Goal: Answer question/provide support: Share knowledge or assist other users

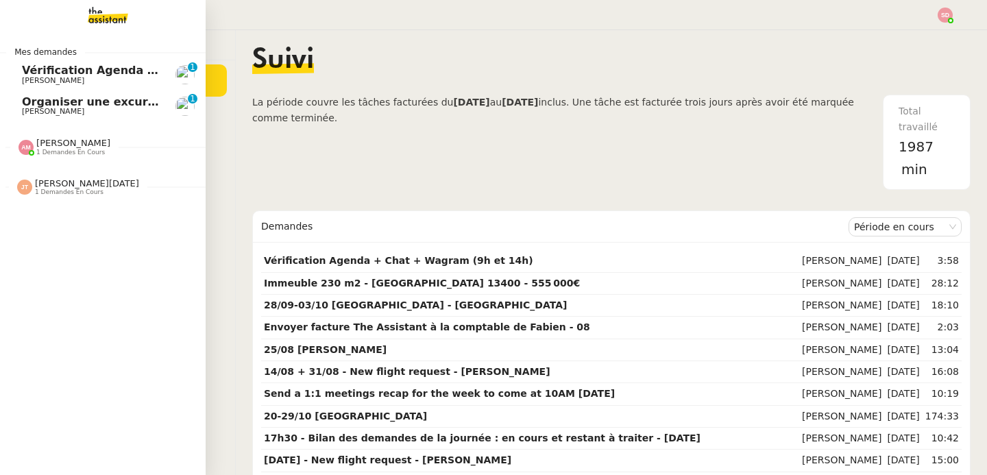
click at [27, 106] on span "Organiser une excursion en bateau et kayak" at bounding box center [159, 101] width 274 height 13
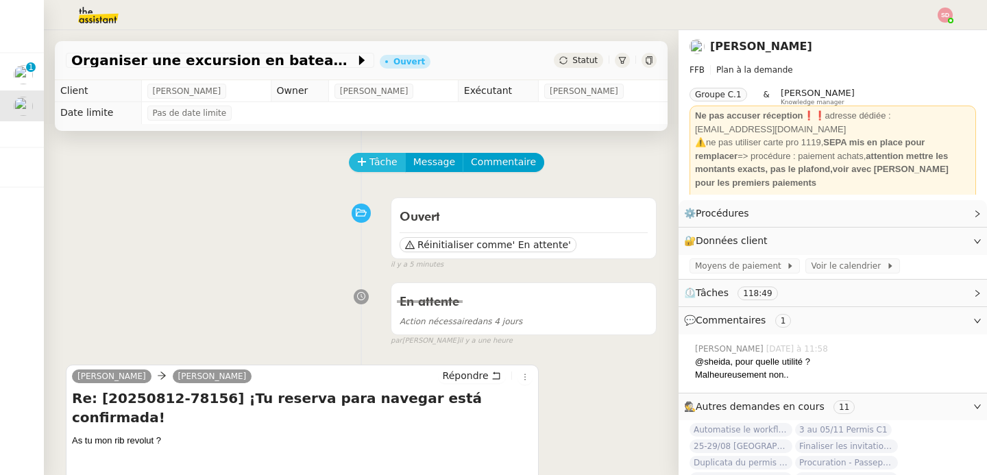
click at [371, 161] on span "Tâche" at bounding box center [383, 162] width 28 height 16
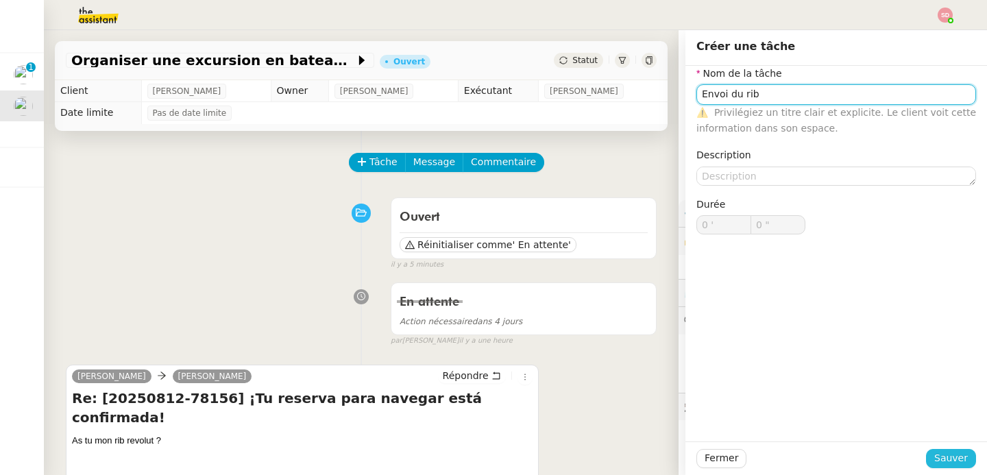
type input "Envoi du rib"
click at [947, 463] on span "Sauver" at bounding box center [951, 458] width 34 height 16
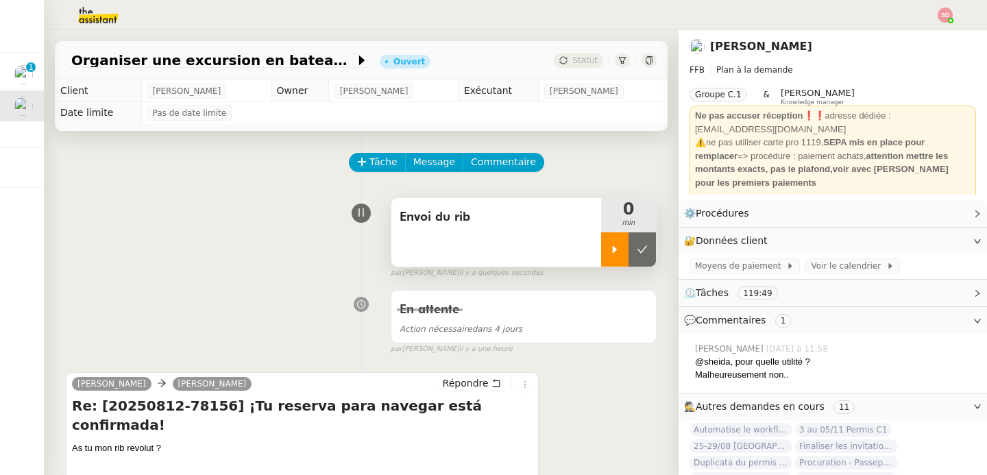
click at [609, 252] on icon at bounding box center [614, 249] width 11 height 11
click at [928, 243] on link "Modifier" at bounding box center [939, 241] width 39 height 16
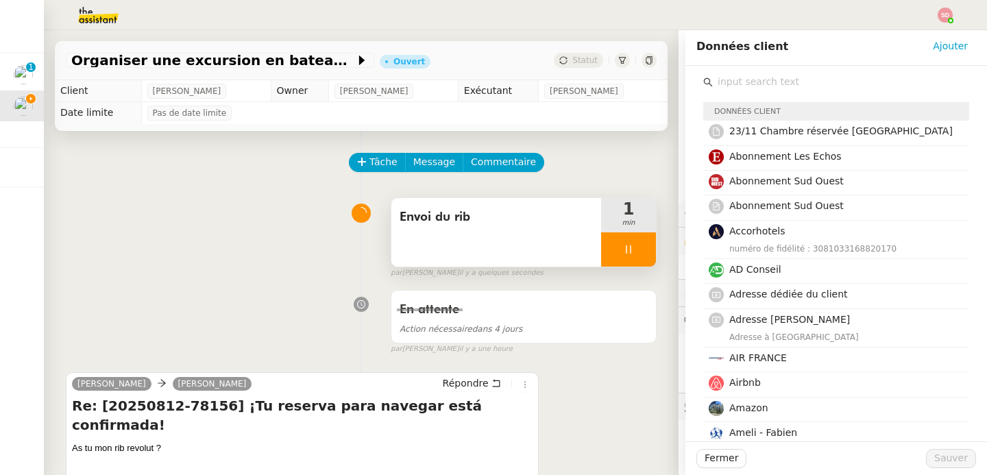
click at [773, 76] on input "text" at bounding box center [841, 82] width 256 height 19
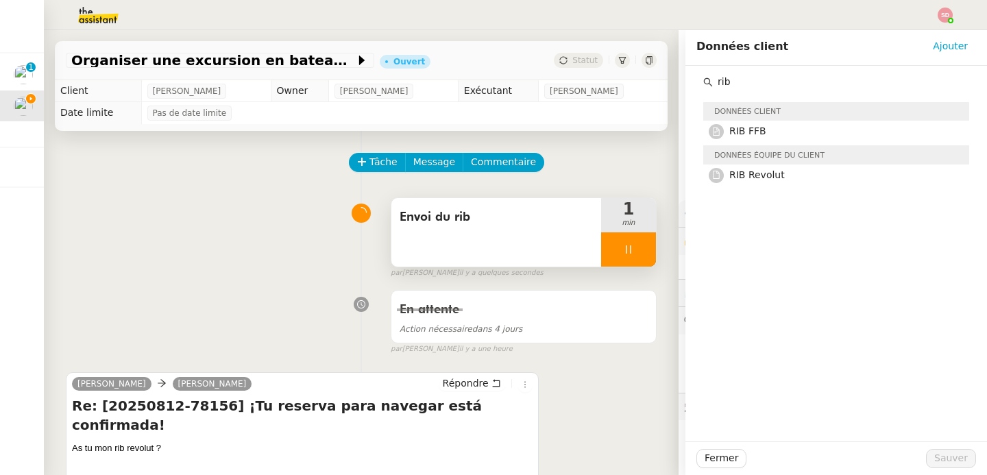
type input "rib"
click at [785, 164] on div "Données équipe du client" at bounding box center [836, 155] width 266 height 19
click at [783, 175] on h4 "RIB Revolut" at bounding box center [845, 175] width 232 height 16
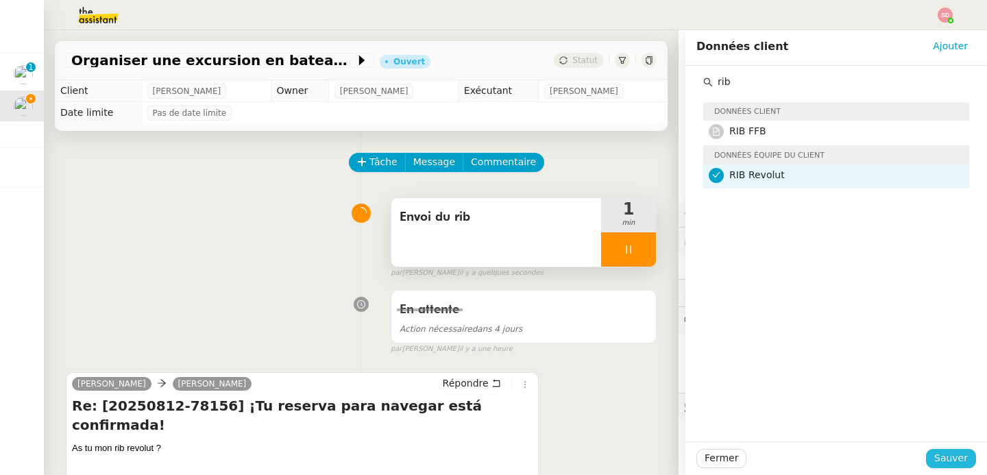
click at [953, 464] on span "Sauver" at bounding box center [951, 458] width 34 height 16
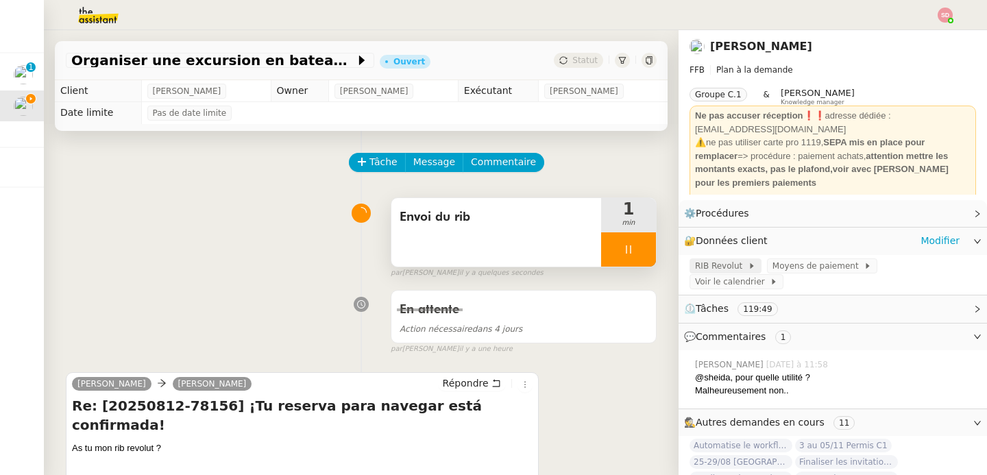
click at [725, 264] on span "RIB Revolut" at bounding box center [721, 266] width 53 height 14
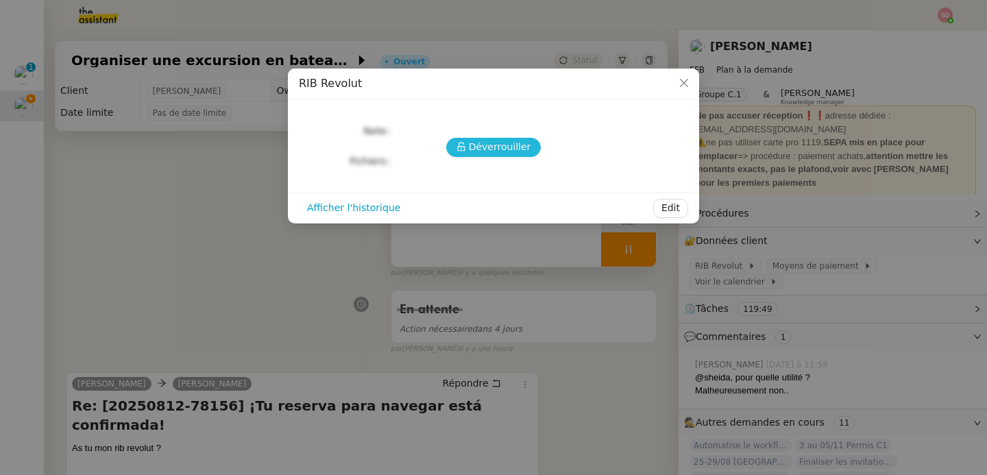
click at [510, 143] on span "Déverrouiller" at bounding box center [500, 147] width 62 height 16
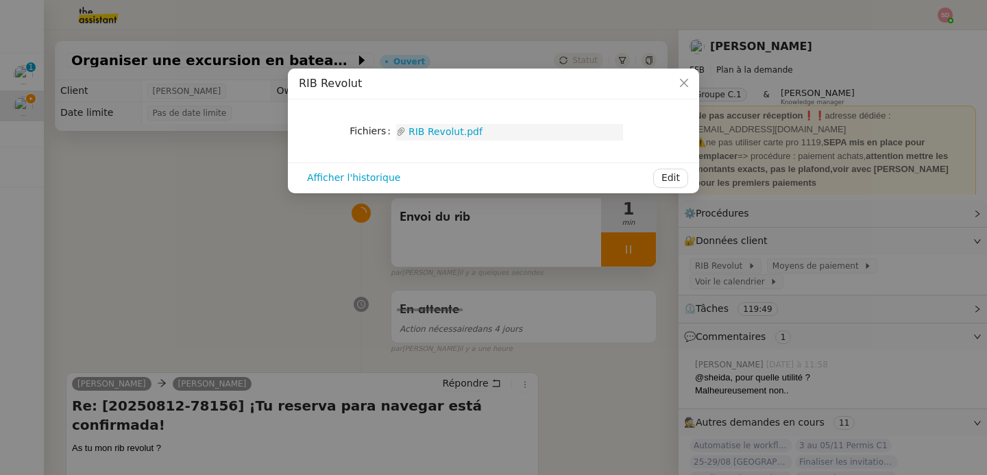
click at [445, 132] on link "RIB Revolut.pdf" at bounding box center [514, 132] width 217 height 16
click at [186, 249] on nz-modal-container "RIB Revolut Fichiers Upload RIB Revolut.pdf Afficher l'historique Edit" at bounding box center [493, 237] width 987 height 475
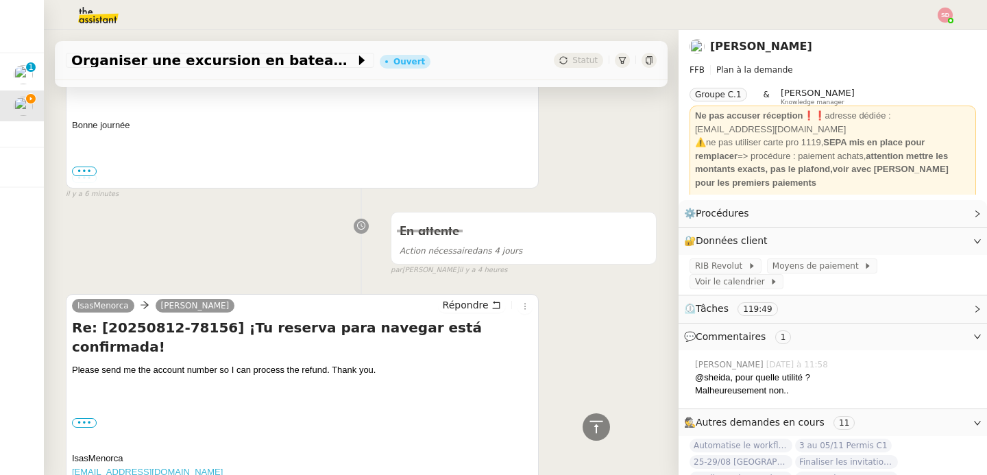
scroll to position [419, 0]
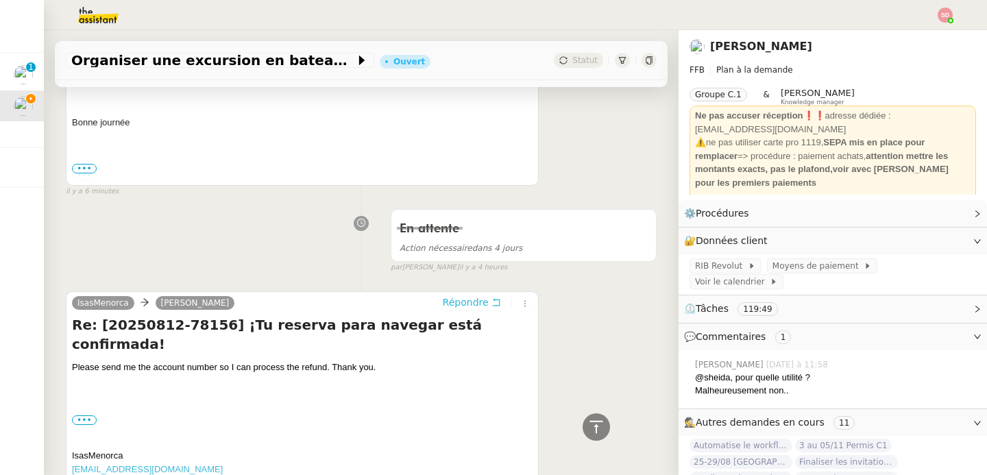
click at [445, 295] on span "Répondre" at bounding box center [466, 302] width 46 height 14
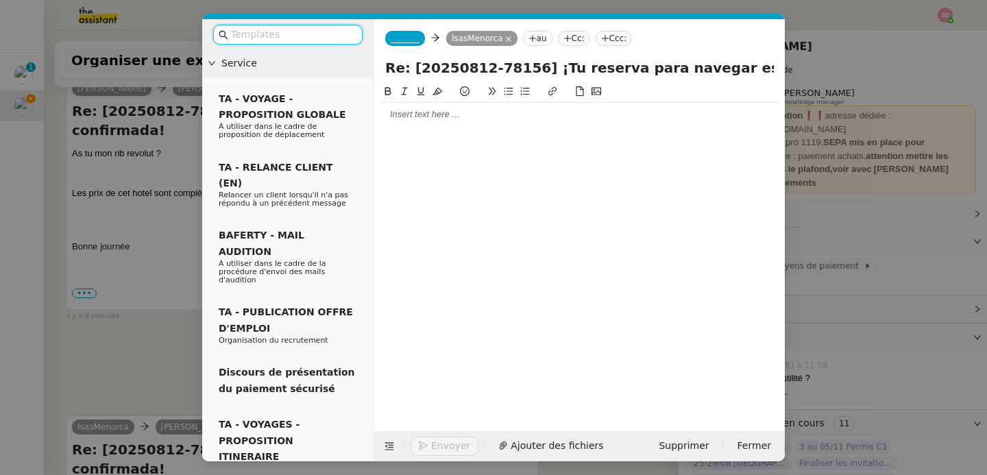
scroll to position [524, 0]
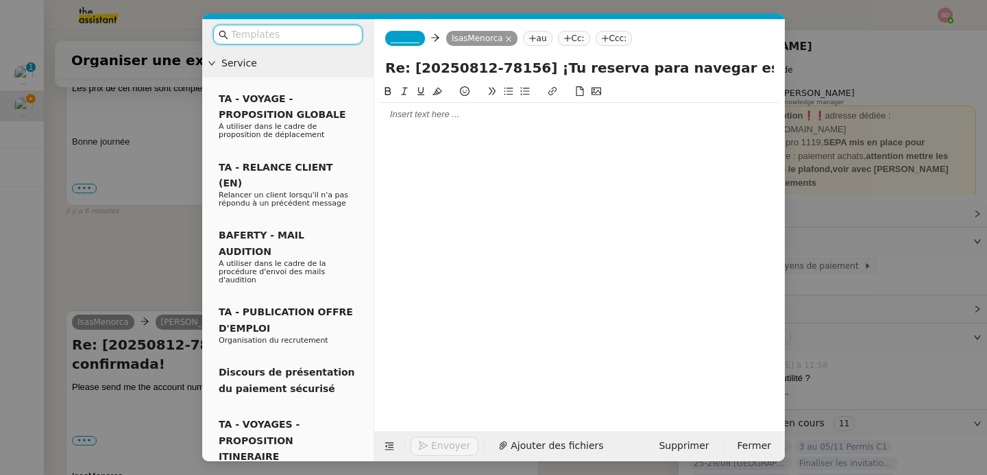
click at [413, 35] on span "_______" at bounding box center [405, 39] width 29 height 10
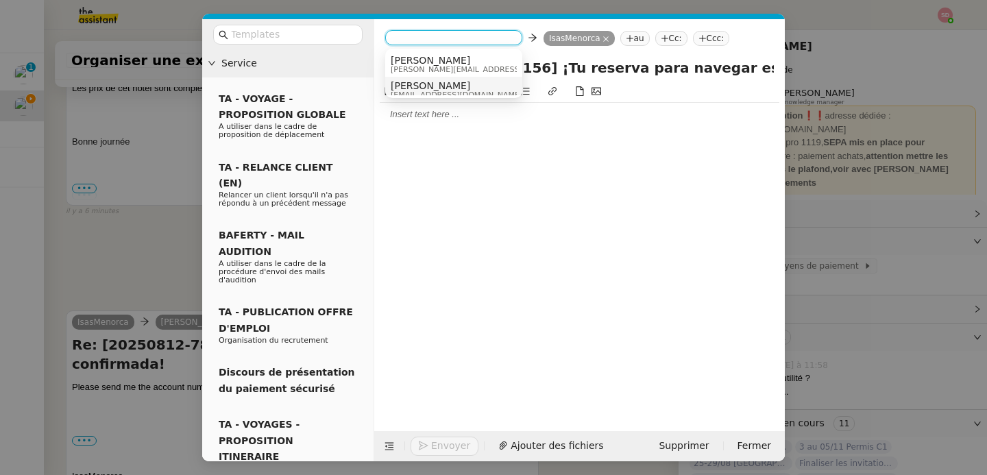
click at [424, 91] on span "[EMAIL_ADDRESS][DOMAIN_NAME]" at bounding box center [457, 95] width 132 height 8
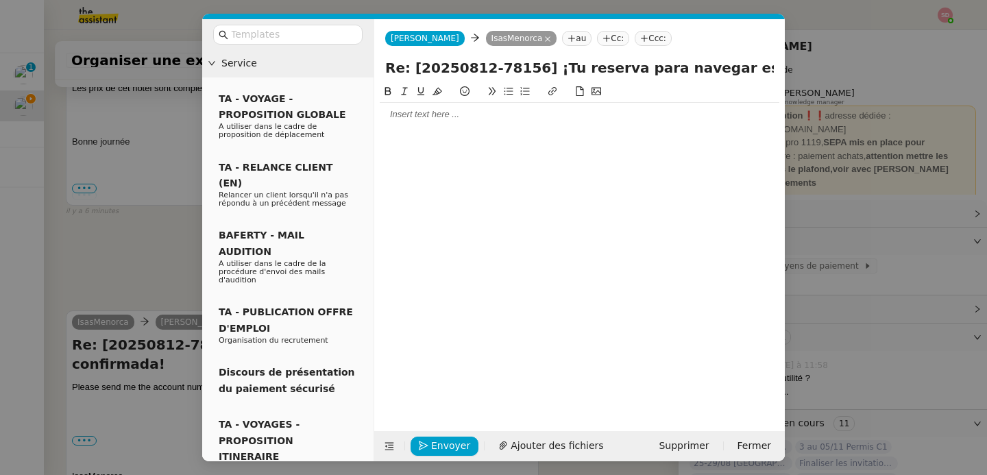
click at [424, 105] on div at bounding box center [580, 114] width 400 height 23
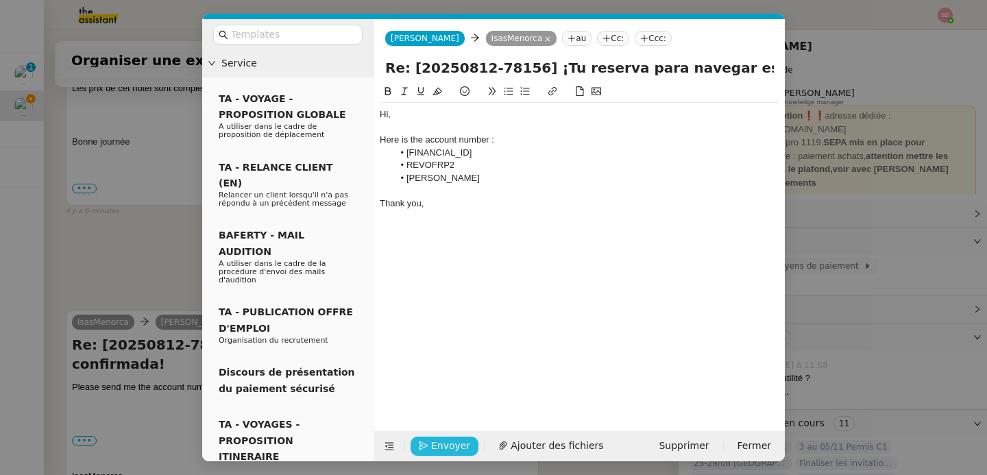
click at [442, 446] on span "Envoyer" at bounding box center [450, 446] width 39 height 16
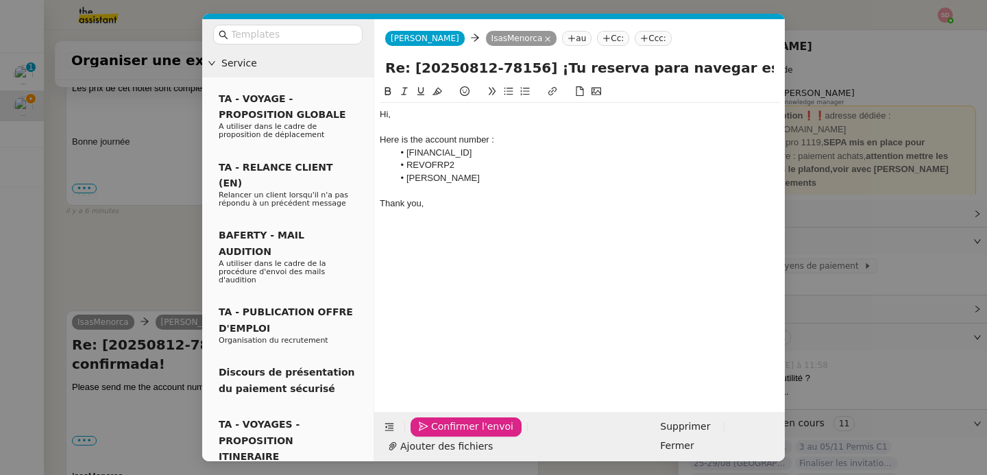
click at [442, 435] on span "Confirmer l'envoi" at bounding box center [472, 427] width 82 height 16
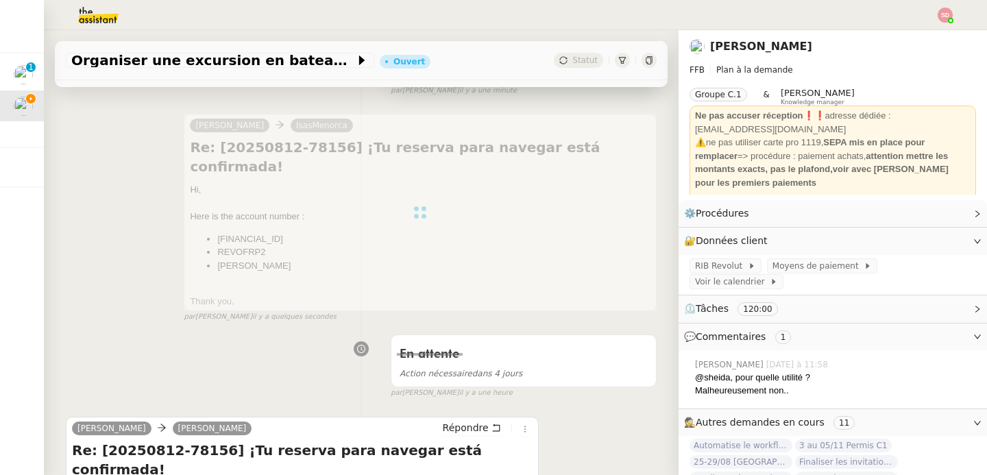
scroll to position [356, 0]
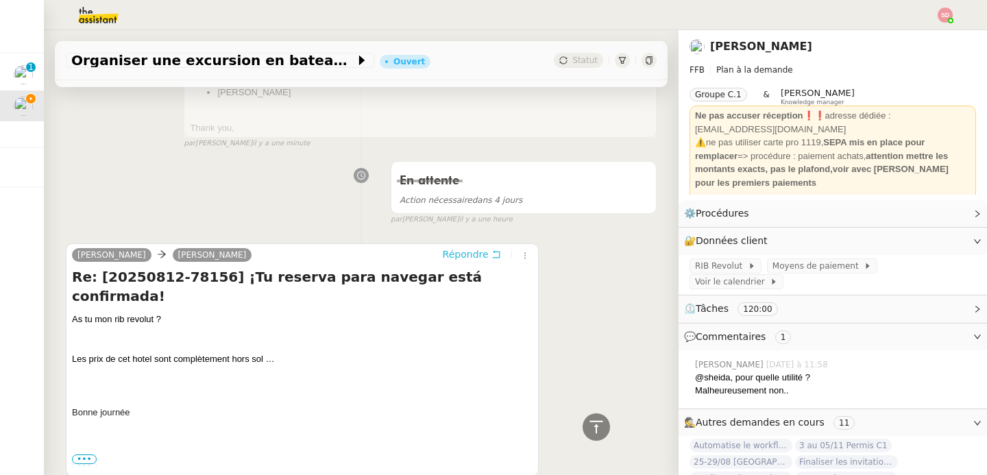
click at [470, 247] on span "Répondre" at bounding box center [466, 254] width 46 height 14
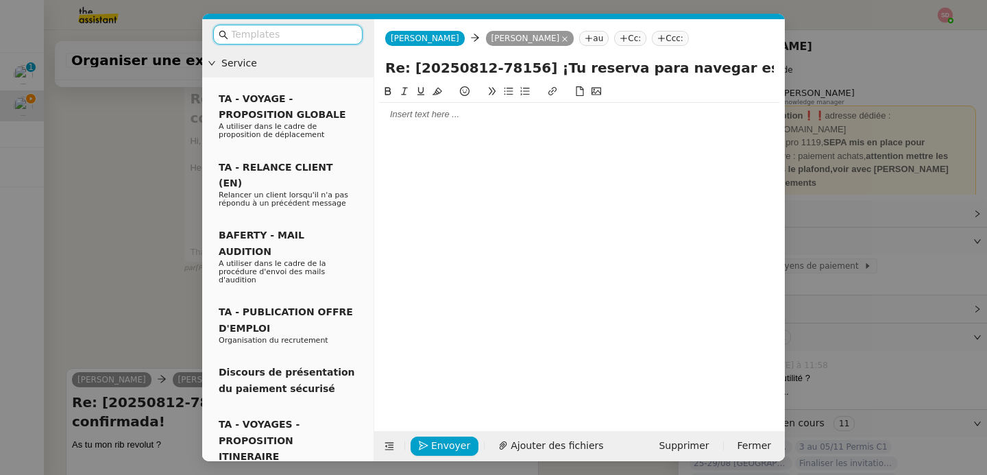
scroll to position [461, 0]
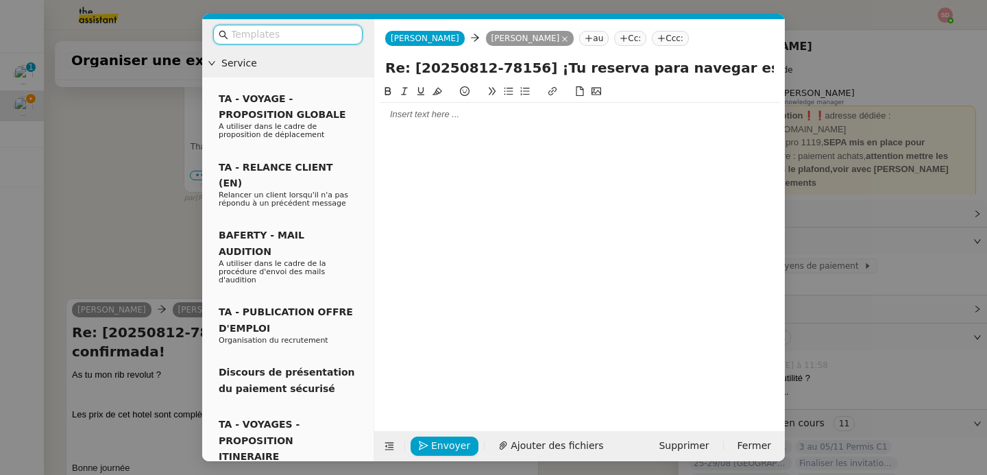
click at [415, 118] on div at bounding box center [580, 114] width 400 height 12
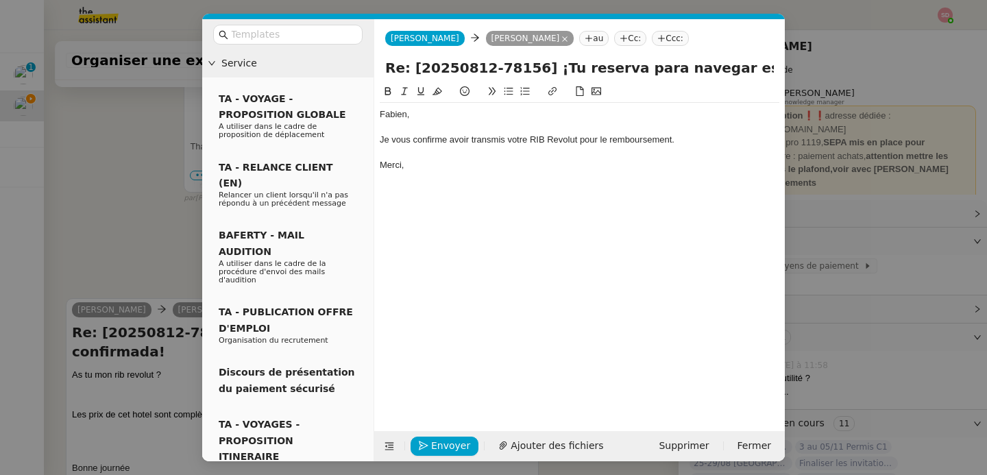
scroll to position [528, 0]
click at [104, 228] on nz-modal-container "Service TA - VOYAGE - PROPOSITION GLOBALE A utiliser dans le cadre de propositi…" at bounding box center [493, 237] width 987 height 475
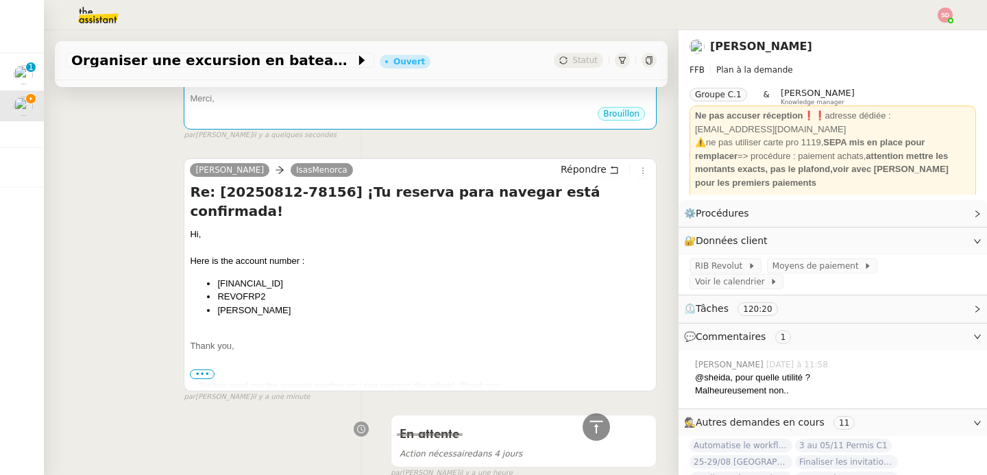
scroll to position [0, 0]
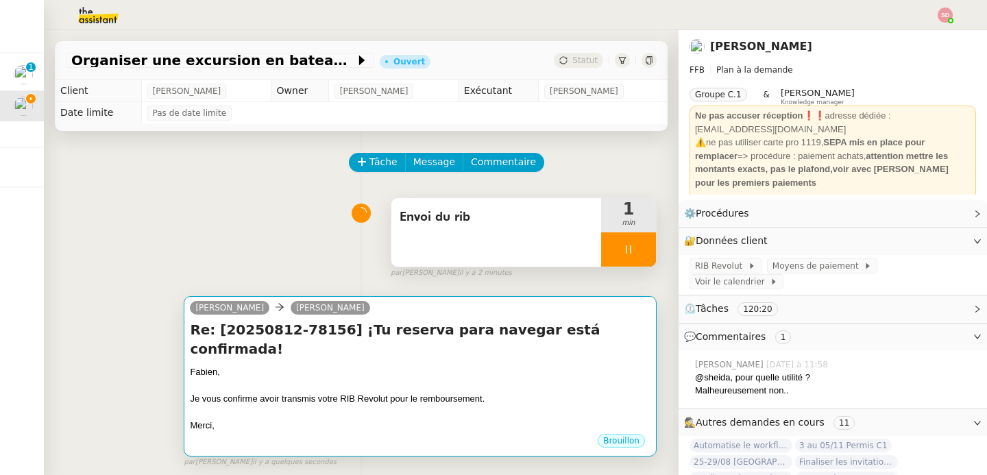
click at [467, 365] on div "Fabien," at bounding box center [420, 372] width 461 height 14
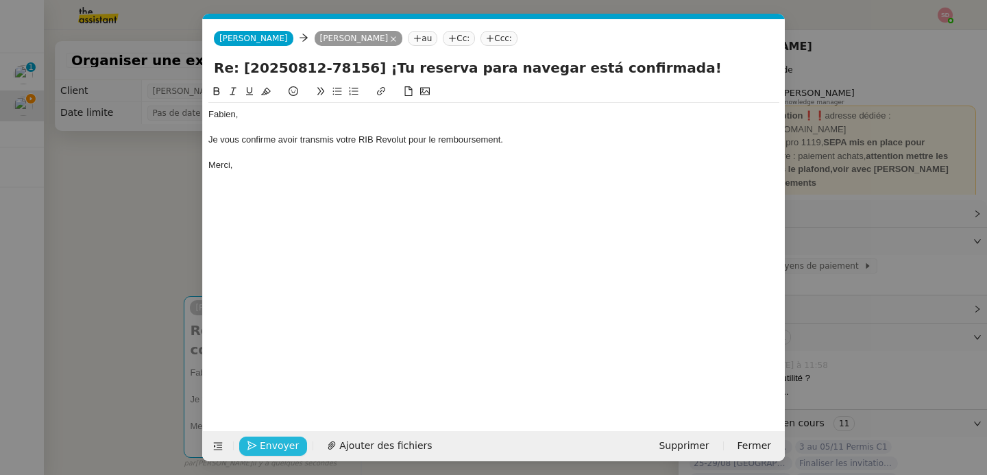
scroll to position [0, 29]
click at [268, 450] on span "Envoyer" at bounding box center [279, 446] width 39 height 16
click at [268, 450] on span "Confirmer l'envoi" at bounding box center [301, 446] width 82 height 16
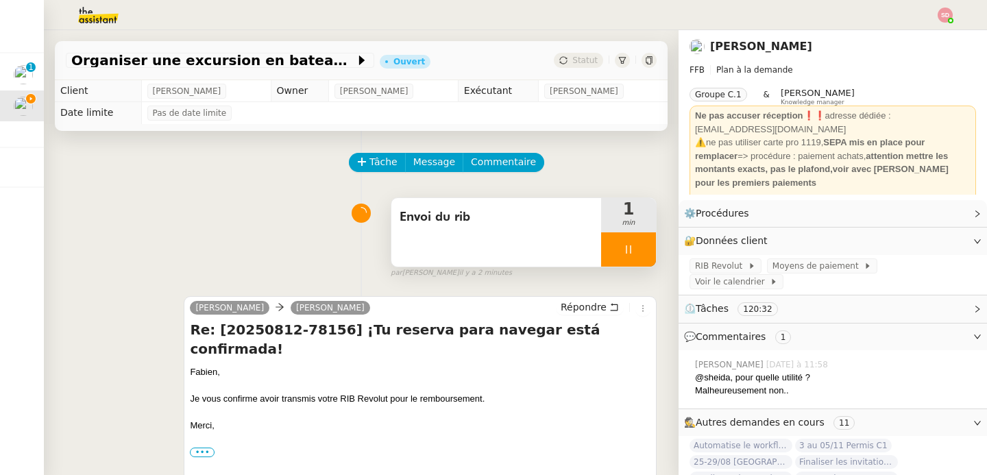
click at [601, 243] on div at bounding box center [628, 249] width 55 height 34
click at [615, 243] on div at bounding box center [628, 249] width 55 height 34
click at [628, 243] on button at bounding box center [641, 249] width 27 height 34
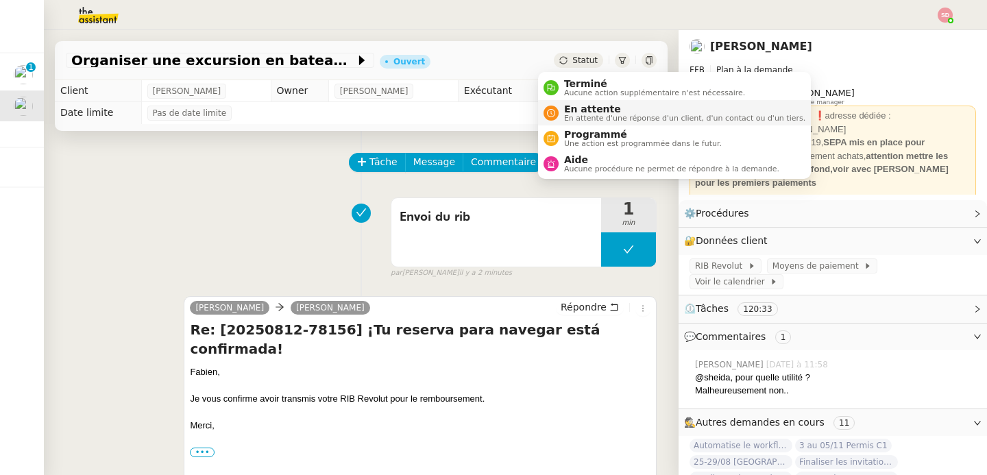
click at [583, 119] on span "En attente d'une réponse d'un client, d'un contact ou d'un tiers." at bounding box center [684, 118] width 241 height 8
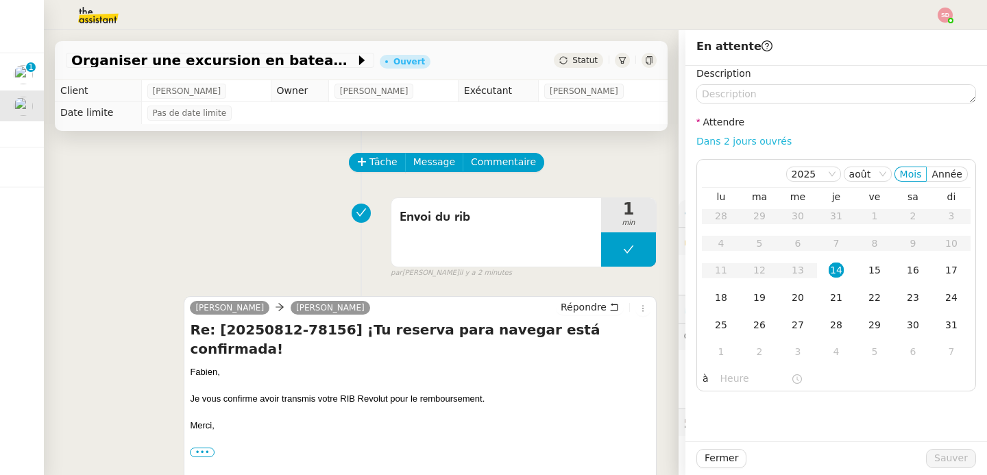
click at [768, 139] on link "Dans 2 jours ouvrés" at bounding box center [743, 141] width 95 height 11
type input "07:00"
click at [752, 297] on div "19" at bounding box center [759, 297] width 15 height 15
click at [934, 462] on span "Sauver" at bounding box center [951, 458] width 34 height 16
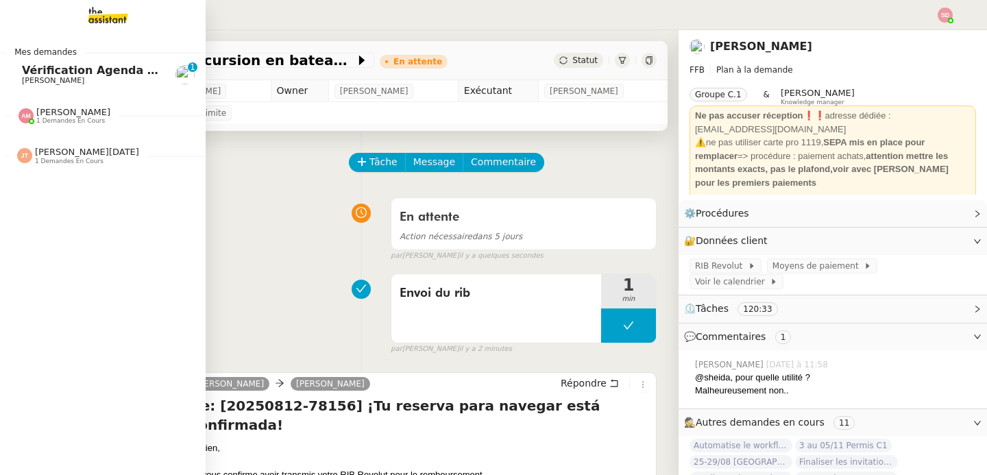
click at [50, 107] on span "[PERSON_NAME]" at bounding box center [73, 112] width 74 height 10
click at [32, 75] on span "Vérification Agenda + Chat + Wagram (9h et 14h)" at bounding box center [176, 70] width 308 height 13
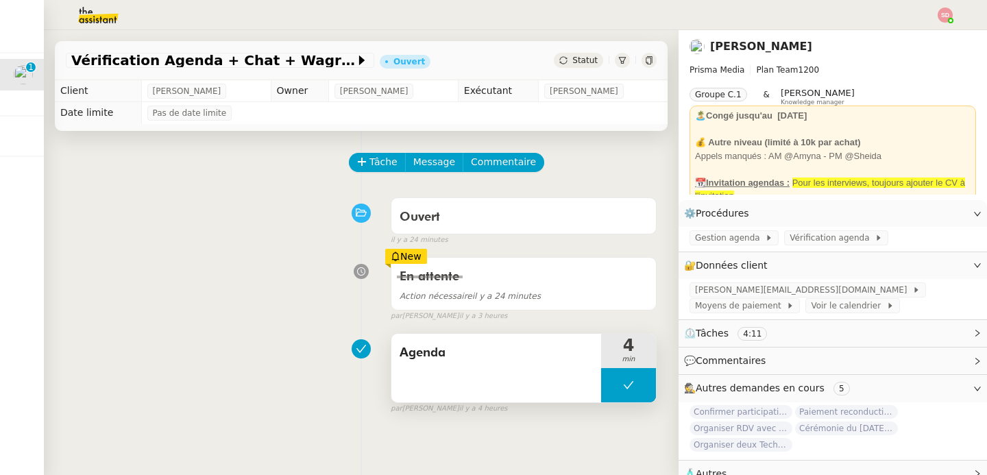
click at [601, 378] on button at bounding box center [628, 385] width 55 height 34
click at [601, 378] on div at bounding box center [614, 385] width 27 height 34
click at [633, 388] on div at bounding box center [628, 385] width 55 height 34
click at [633, 388] on button at bounding box center [641, 385] width 27 height 34
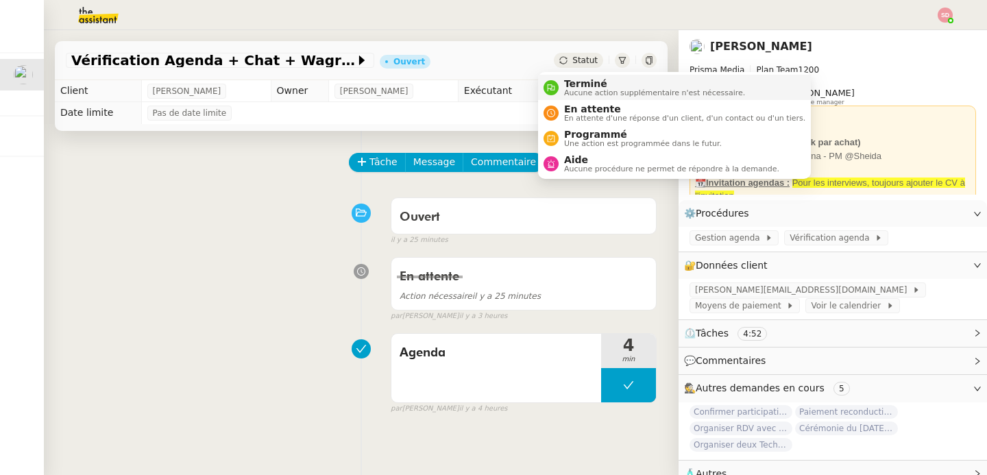
click at [555, 89] on nz-avatar at bounding box center [550, 87] width 15 height 15
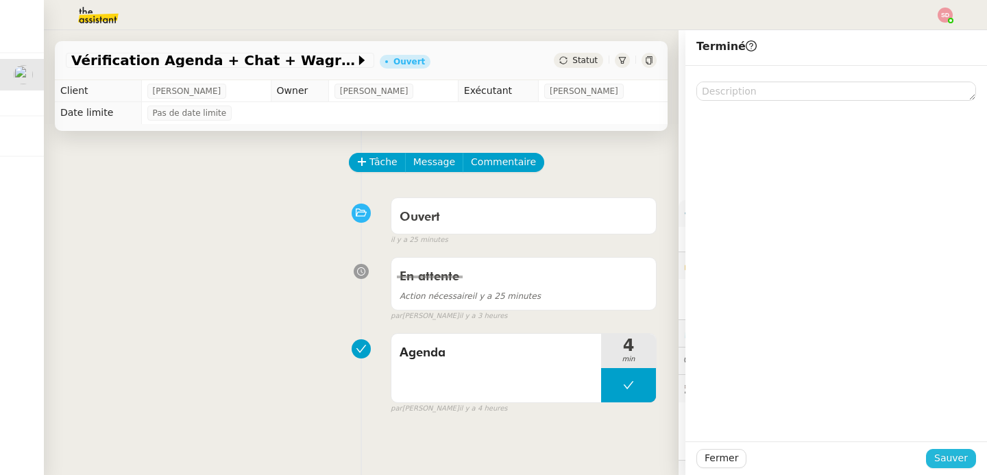
click at [934, 456] on span "Sauver" at bounding box center [951, 458] width 34 height 16
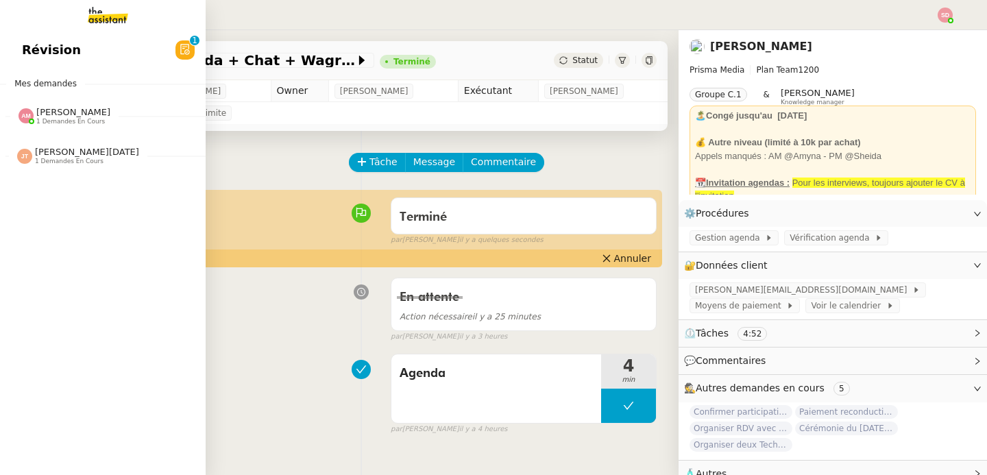
click at [36, 115] on span "[PERSON_NAME]" at bounding box center [73, 112] width 74 height 10
click at [43, 149] on span "[PERSON_NAME][DATE]" at bounding box center [87, 152] width 104 height 10
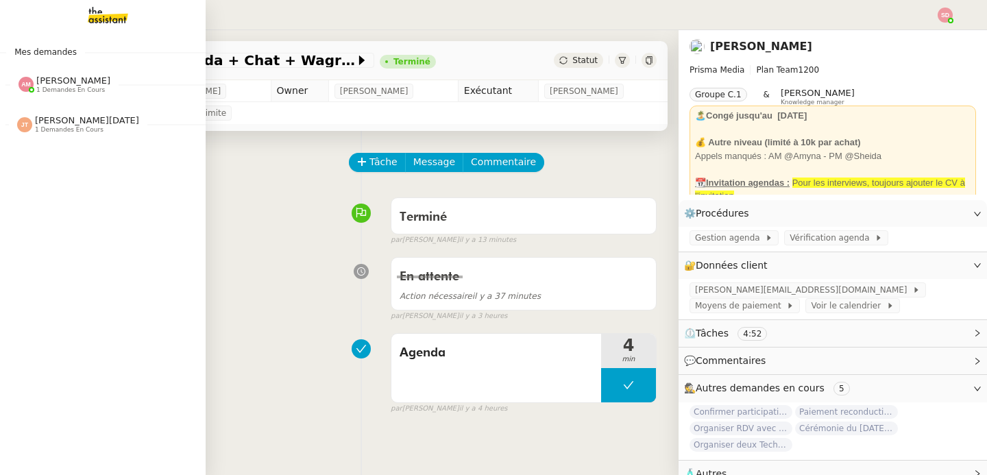
click at [48, 81] on span "[PERSON_NAME]" at bounding box center [73, 80] width 74 height 10
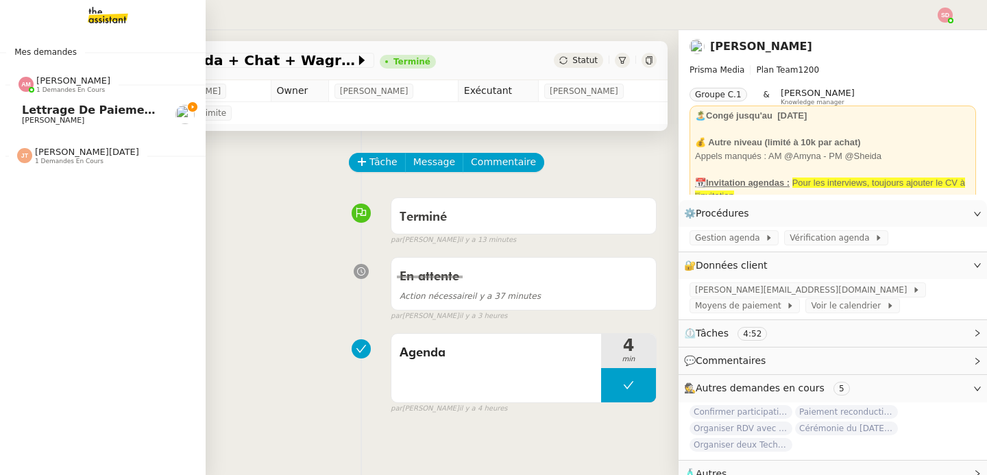
click at [49, 121] on span "[PERSON_NAME]" at bounding box center [53, 120] width 62 height 9
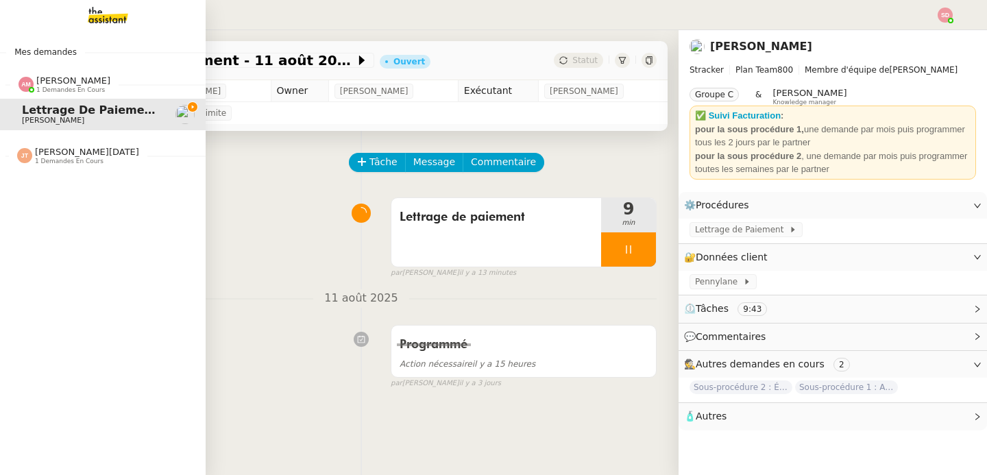
click at [63, 73] on span "[PERSON_NAME] 1 demandes en cours" at bounding box center [108, 78] width 206 height 29
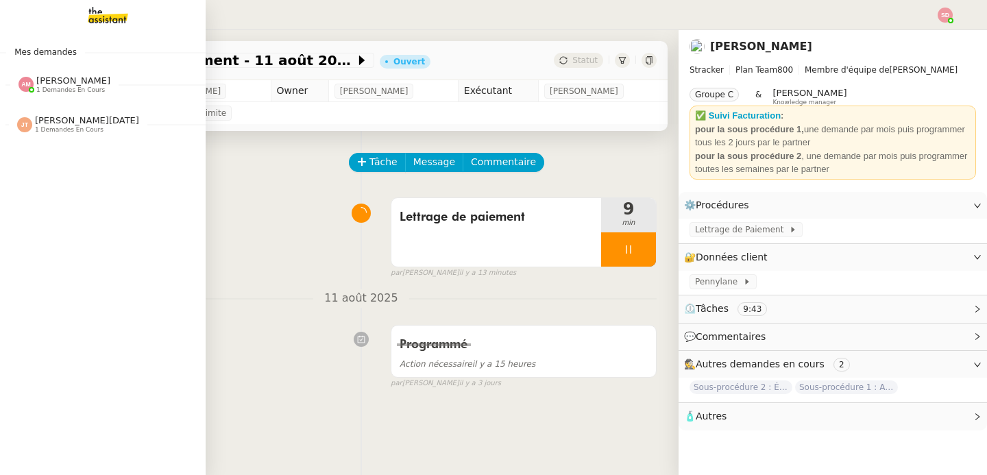
click at [56, 130] on span "1 demandes en cours" at bounding box center [69, 130] width 69 height 8
